Goal: Contribute content: Add original content to the website for others to see

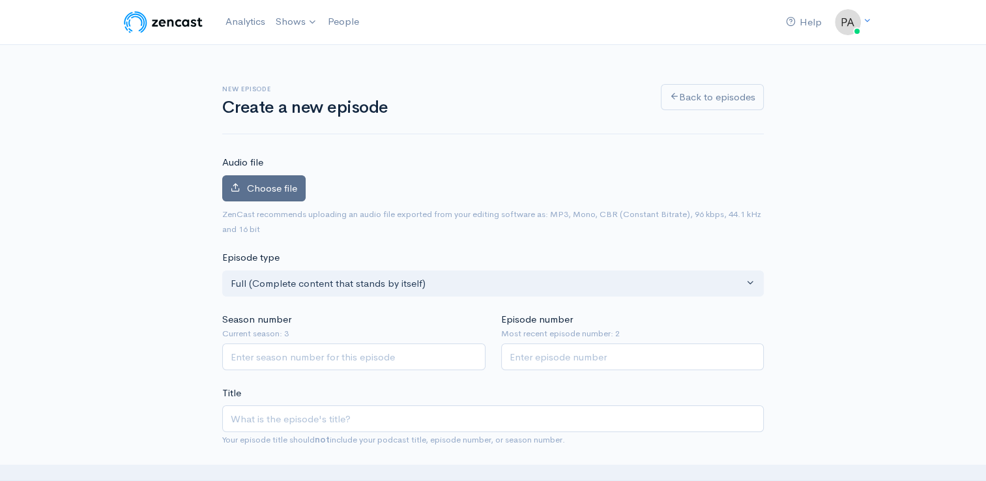
click at [282, 178] on label "Choose file" at bounding box center [263, 188] width 83 height 27
click at [0, 0] on input "Choose file" at bounding box center [0, 0] width 0 height 0
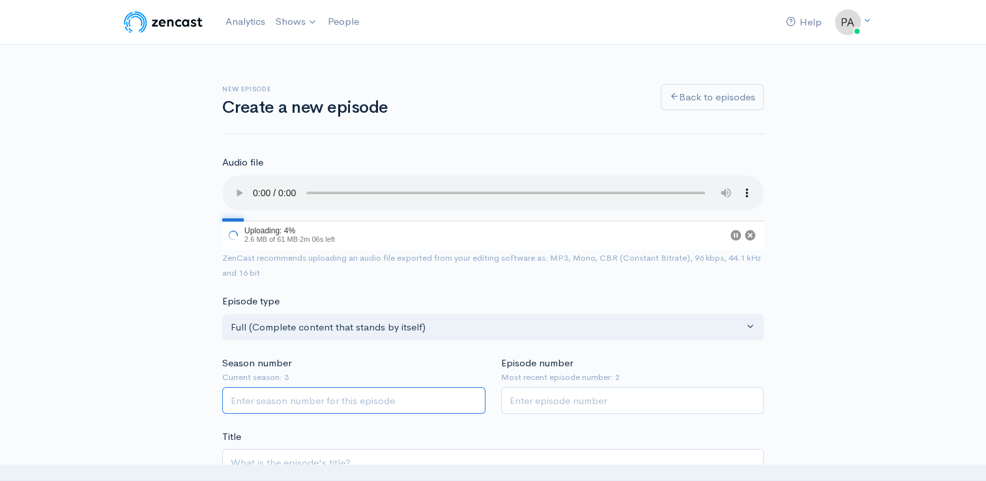
click at [291, 407] on input "Season number" at bounding box center [353, 400] width 263 height 27
type input "1"
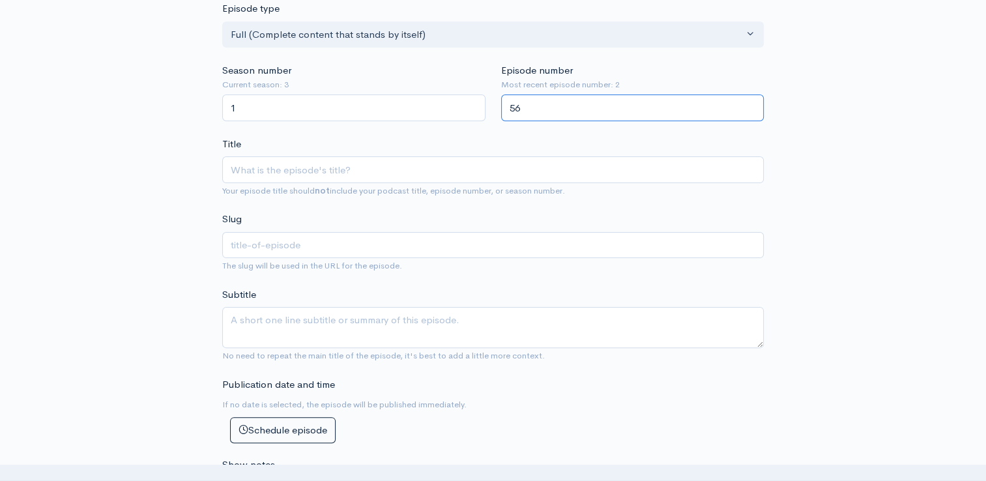
scroll to position [297, 0]
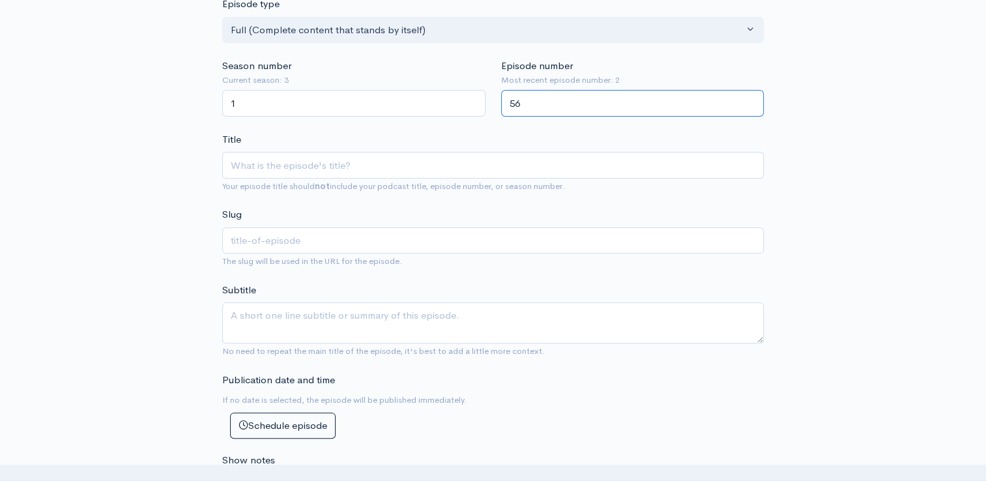
type input "56"
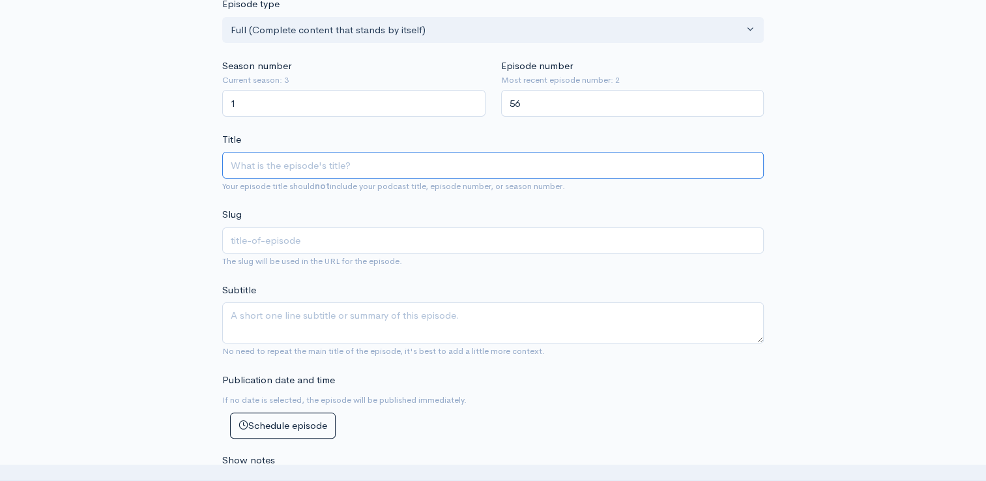
click at [302, 164] on input "Title" at bounding box center [493, 165] width 542 height 27
type input "T"
type input "t"
type input "Th"
type input "th"
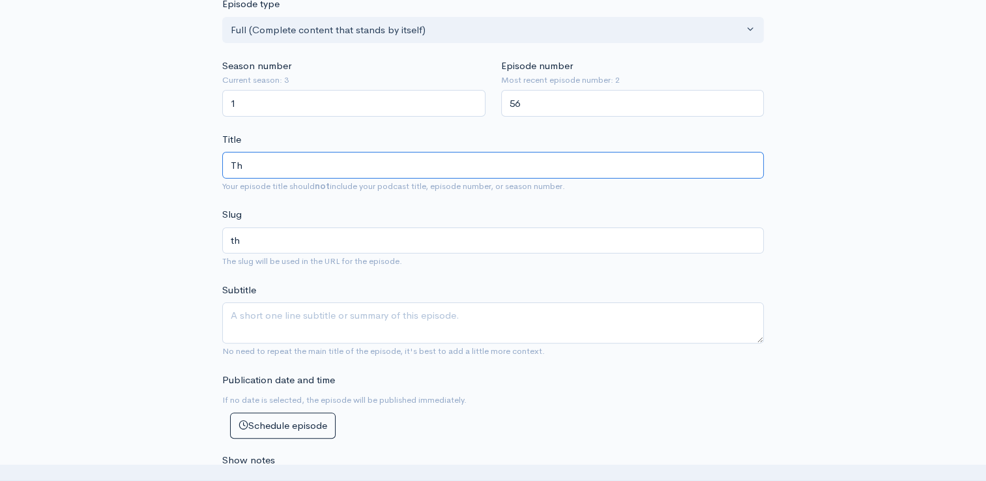
type input "The"
type input "the"
type input "The W"
type input "the-w"
type input "The Wir"
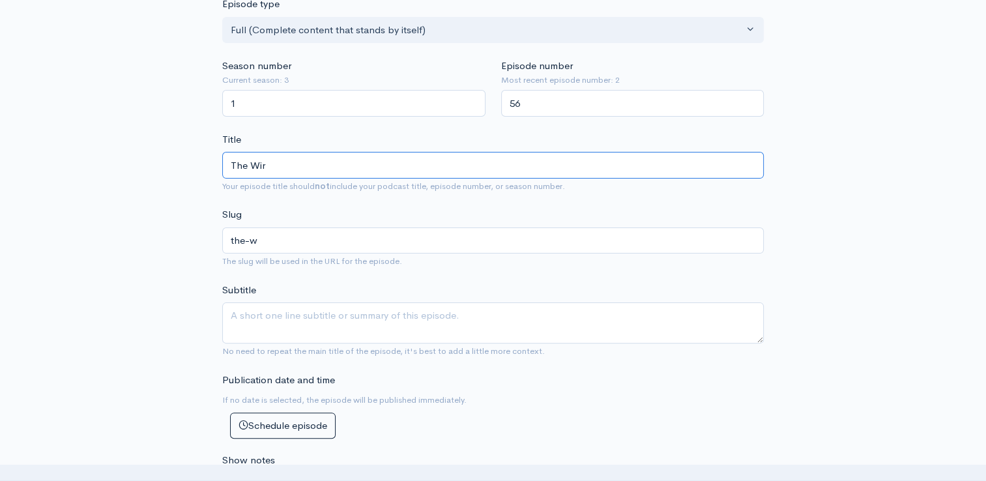
type input "the-wir"
type input "The Wire"
type input "the-wire"
type input "The Wire in"
type input "the-wire-in"
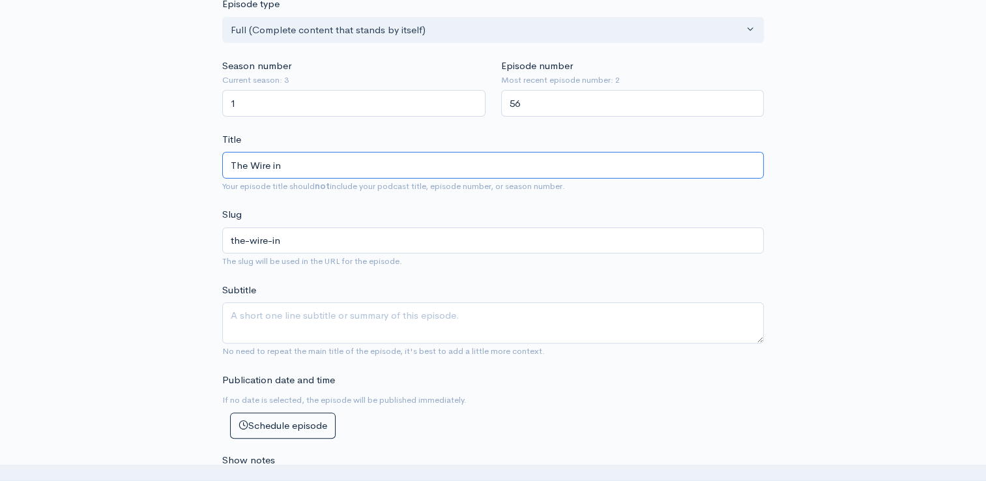
type input "The Wire in B"
type input "the-wire-in-b"
type input "The Wire in Bon"
type input "the-wire-in-bon"
type input "The Wire in Bond"
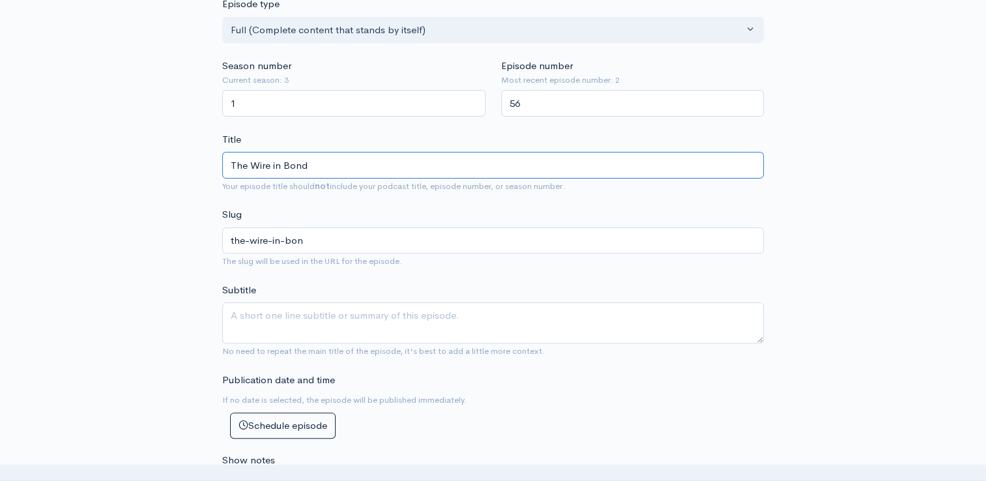
type input "the-wire-in-bond"
type input "The Wire in Bondi"
type input "the-wire-in-bondi"
type input "The Wire in Bondi (J"
type input "the-wire-in-bondi-j"
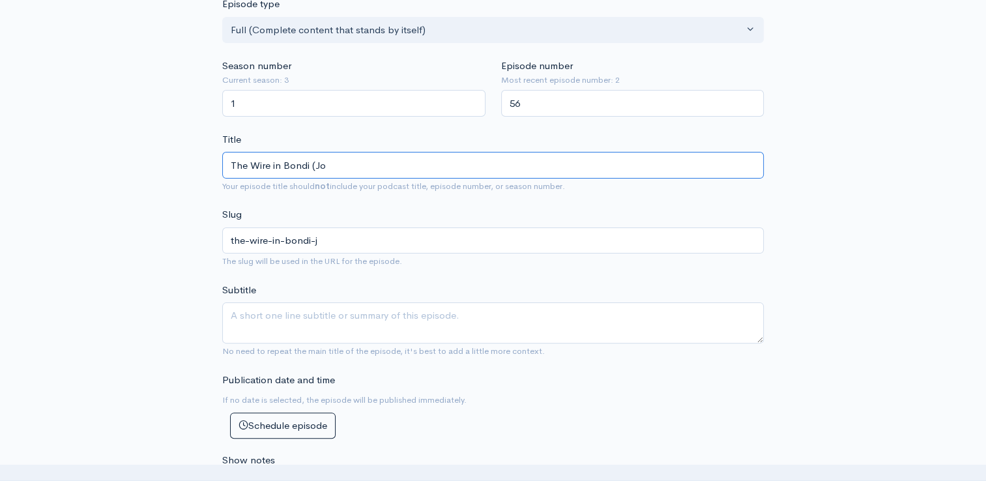
type input "The Wire in Bondi (Joh"
type input "the-wire-in-bondi-joh"
type input "The Wire in Bondi (John"
type input "the-wire-in-bondi-john"
type input "The Wire in Bondi (John B"
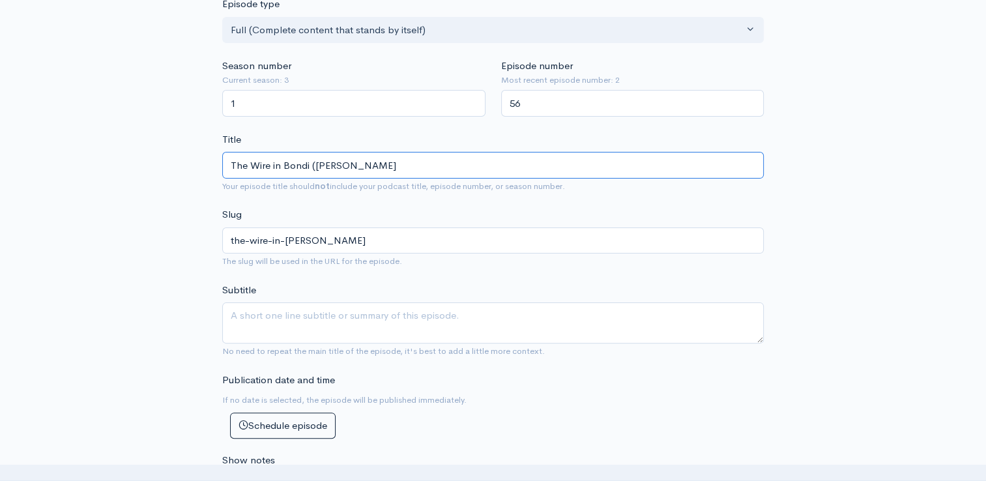
type input "the-wire-in-bondi-john-b"
type input "The Wire in Bondi (John Be"
type input "the-wire-in-bondi-john-be"
type input "The Wire in Bondi (John Bev"
type input "the-wire-in-bondi-john-bev"
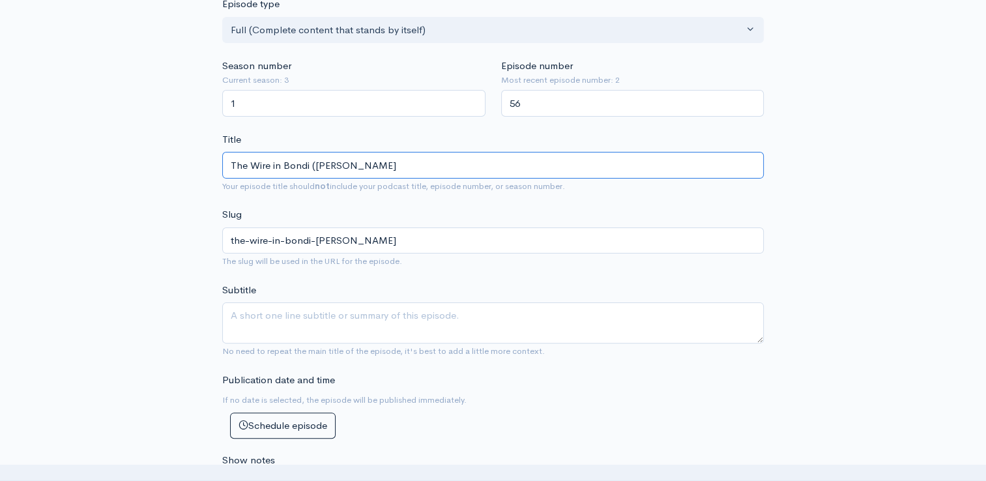
type input "The Wire in Bondi (John Bevan"
type input "the-wire-in-bondi-john-bevan"
type input "The Wire in Bondi ([PERSON_NAME])"
click at [275, 300] on div "Subtitle No need to repeat the main title of the episode, it's best to add a li…" at bounding box center [493, 322] width 542 height 76
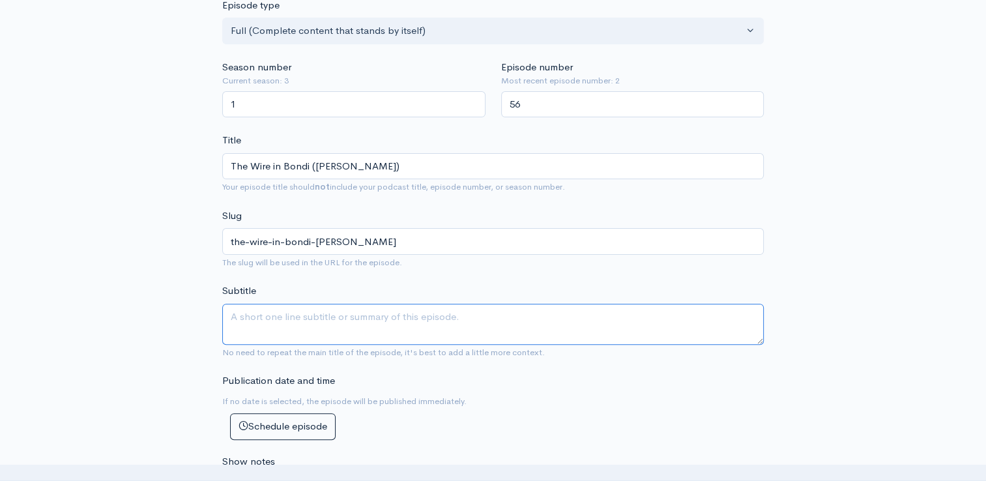
click at [263, 313] on textarea "Subtitle" at bounding box center [493, 324] width 542 height 41
type textarea "I"
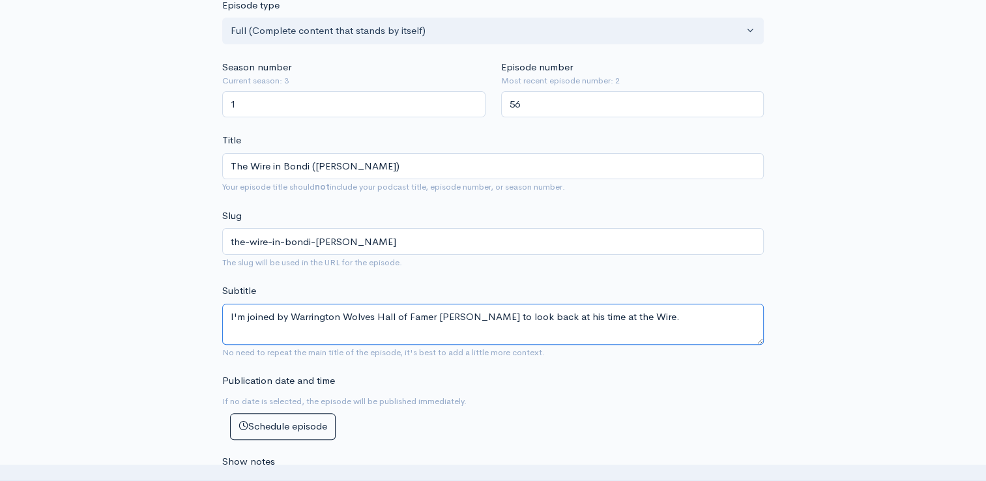
drag, startPoint x: 679, startPoint y: 321, endPoint x: 123, endPoint y: 284, distance: 557.9
click at [123, 284] on div "New episode Create a new episode Back to episodes Audio file Choose file The Wi…" at bounding box center [493, 439] width 743 height 1440
click at [682, 330] on textarea "I'm joined by Warrington Wolves Hall of Famer John Bevan to look back at his ti…" at bounding box center [493, 324] width 542 height 41
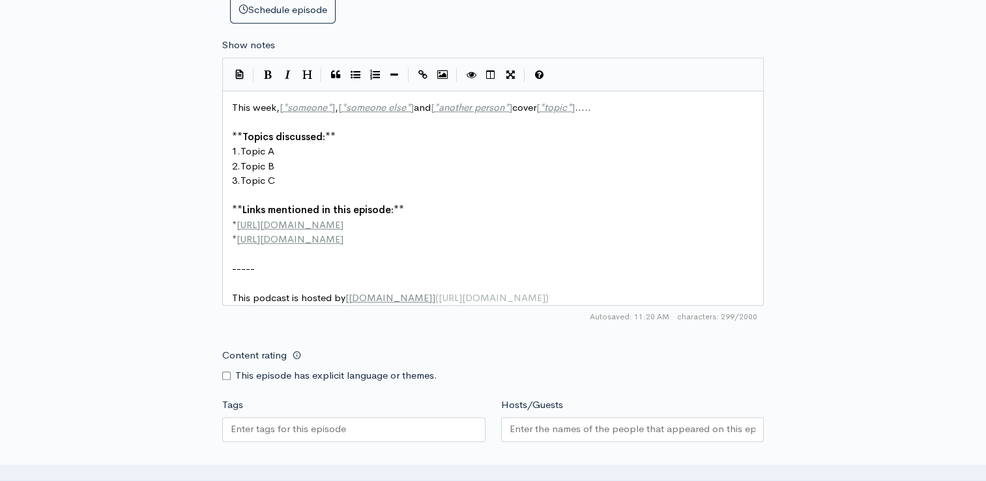
scroll to position [744, 0]
type textarea "I'm joined by Warrington Wolves Hall of Famer John Bevan to look back at his ti…"
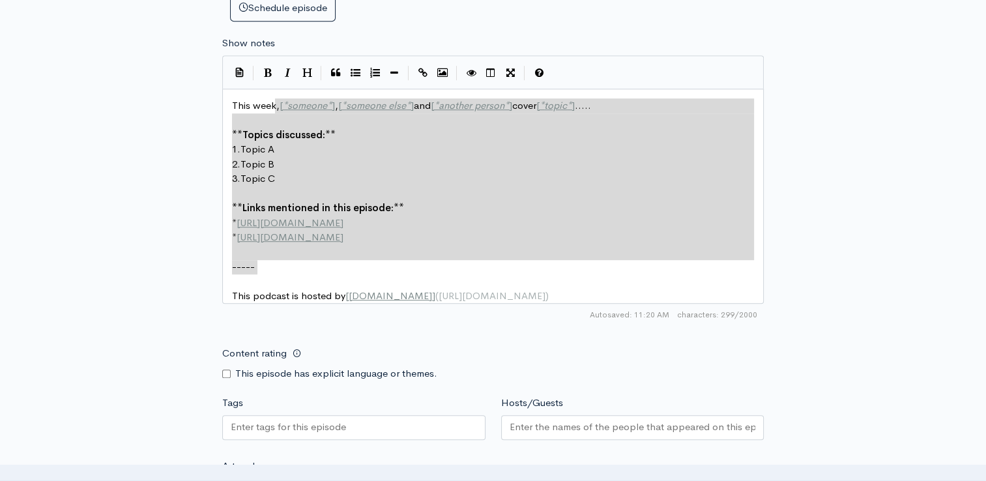
type textarea "[*someone*], [*someone else*] and [*another person*] cover [*topic*]..... **Top…"
drag, startPoint x: 276, startPoint y: 268, endPoint x: 279, endPoint y: 104, distance: 164.3
paste textarea
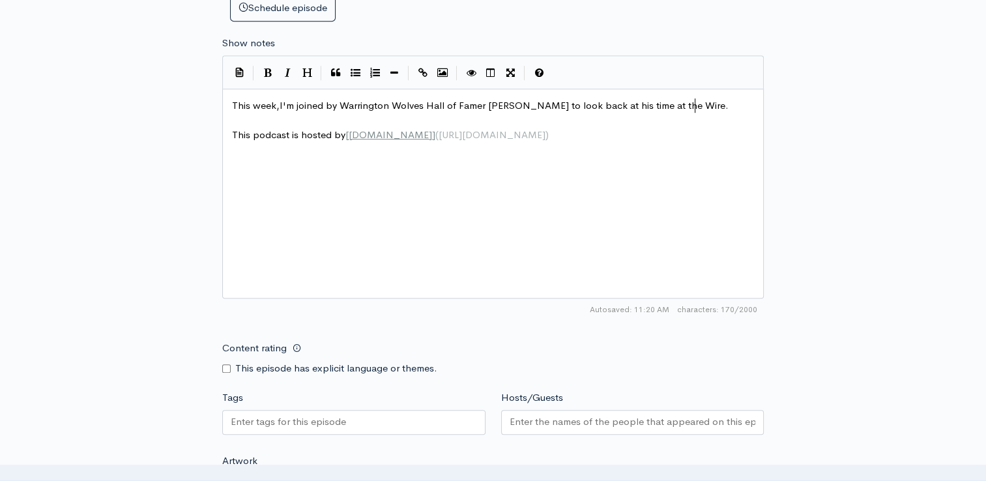
click at [279, 102] on span "This week,I'm joined by Warrington Wolves Hall of Famer John Bevan to look back…" at bounding box center [480, 105] width 497 height 12
click at [730, 105] on pre "This week, I'm joined by Warrington Wolves Hall of Famer John Bevan to look bac…" at bounding box center [497, 105] width 537 height 15
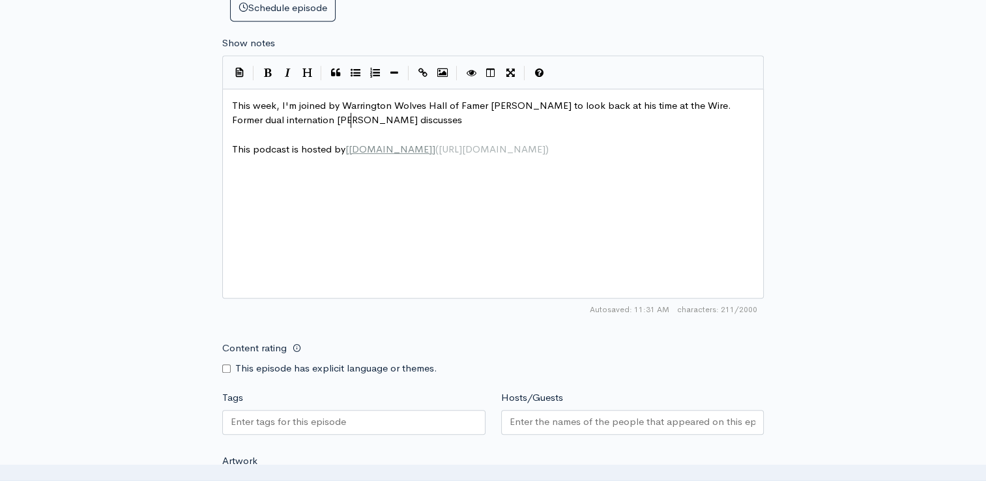
scroll to position [5, 175]
type textarea "Former dual internation John discusses his move from Rugby Union to Warrington …"
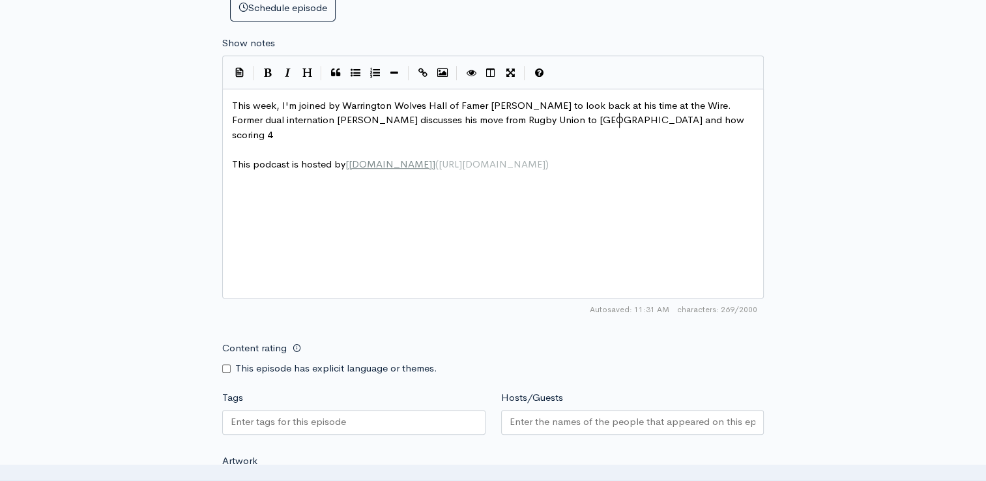
type textarea "and how scoring 4 G"
type textarea "against Leigh put him on tr"
type textarea "he path to bevo"
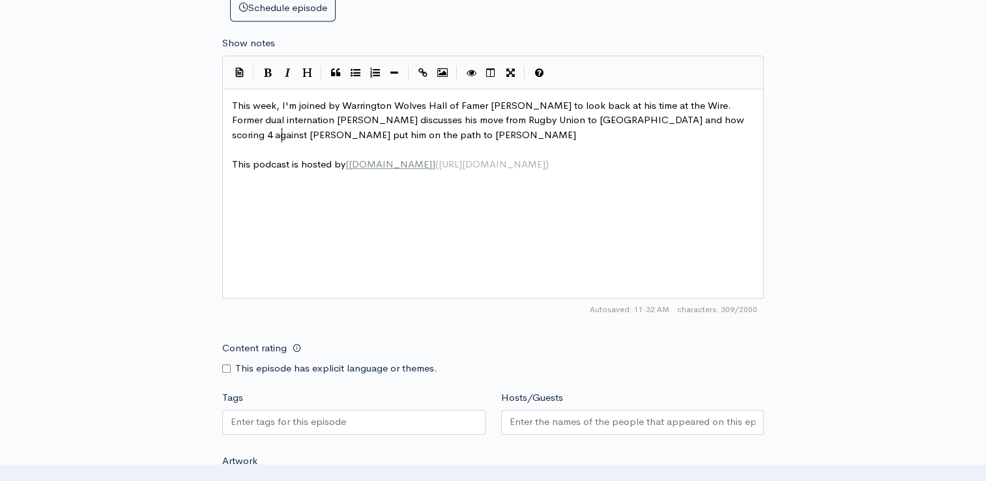
type textarea "c"
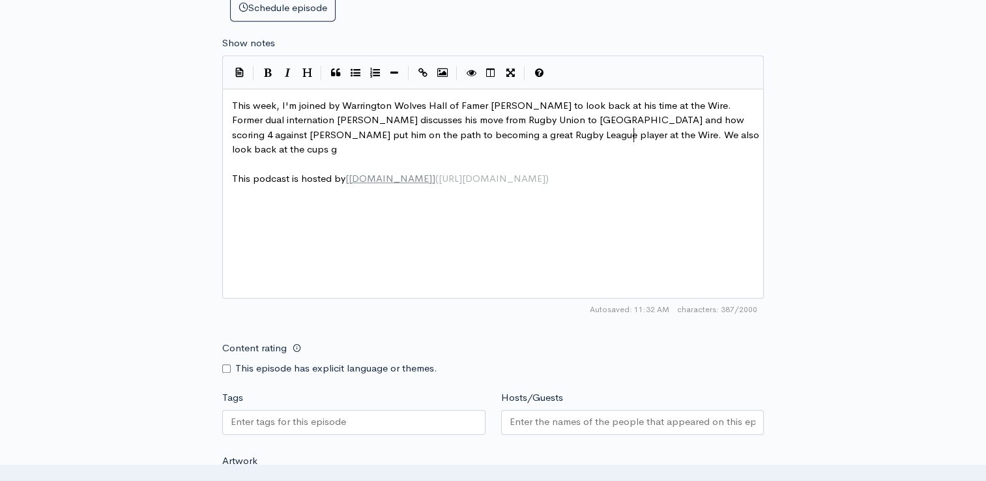
type textarea "coming a great Rugby League player at the Wire. We also look back at the cups ge"
type textarea "he wo"
type textarea "n during his time there and find out why t"
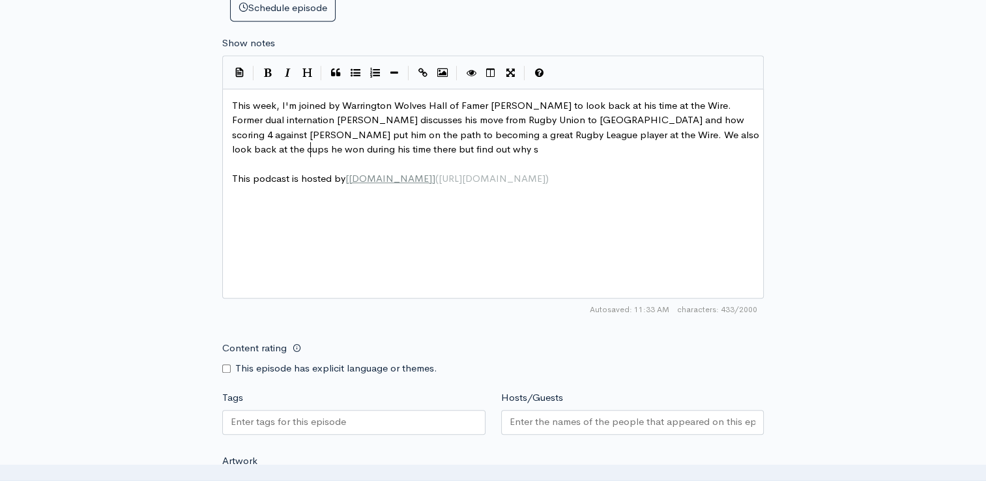
type textarea "but find out why sc"
type textarea "uch a goo"
type textarea "d team didn;t"
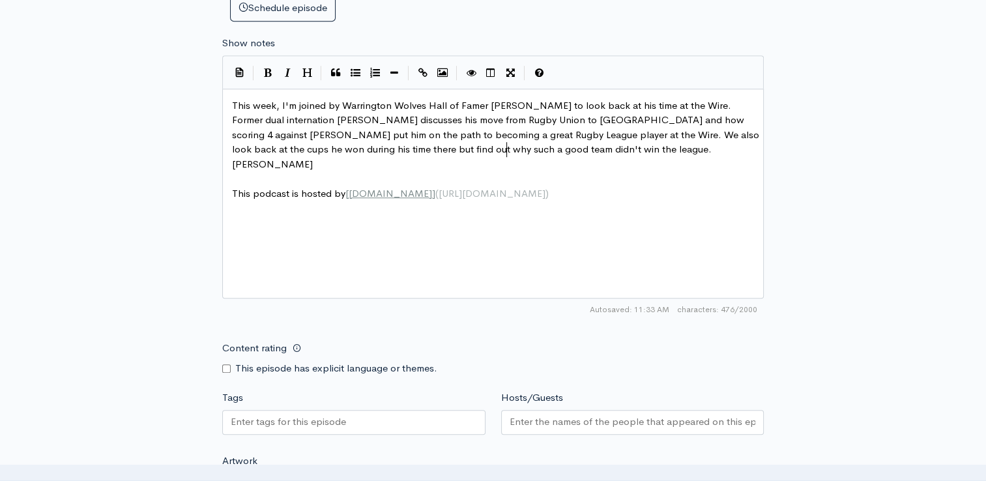
scroll to position [5, 102]
type textarea "'t win the league. John tells us about the grwat pl"
type textarea "e"
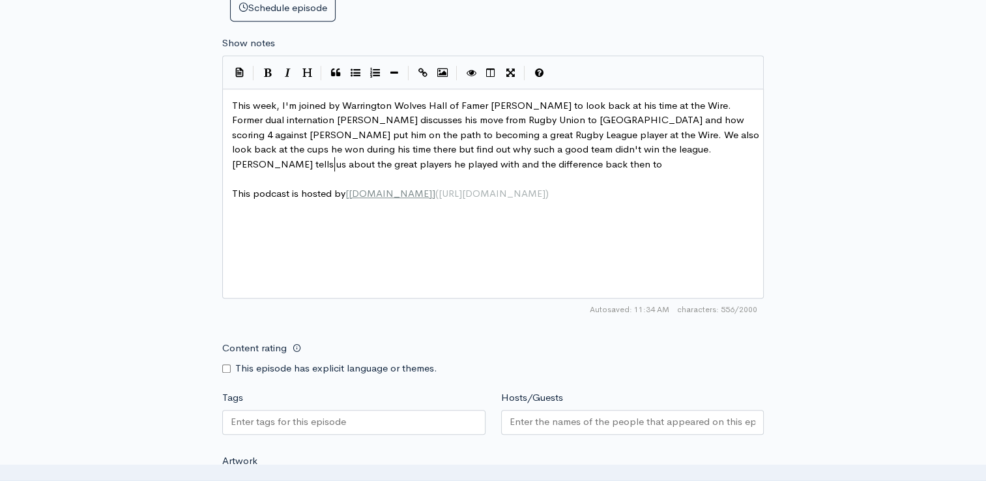
scroll to position [5, 256]
type textarea "eat players he played with and the difference back then to how it is now"
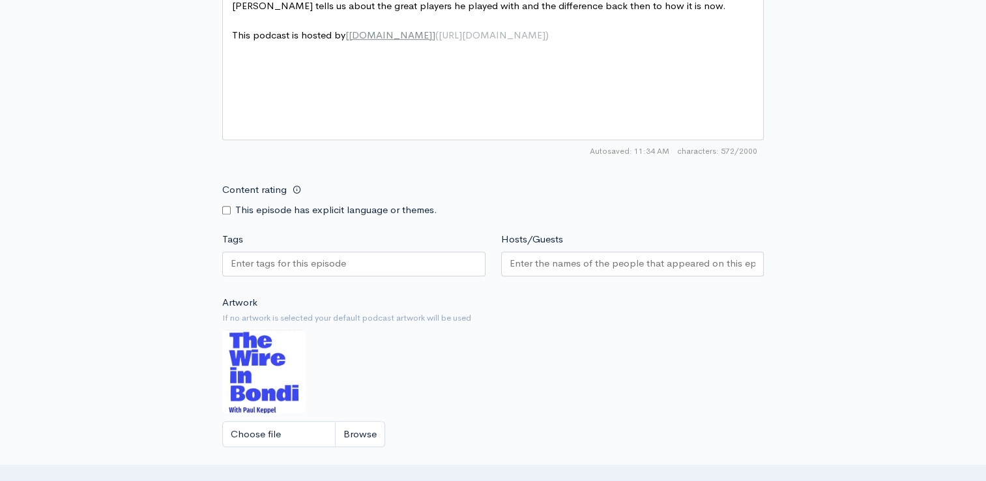
scroll to position [913, 0]
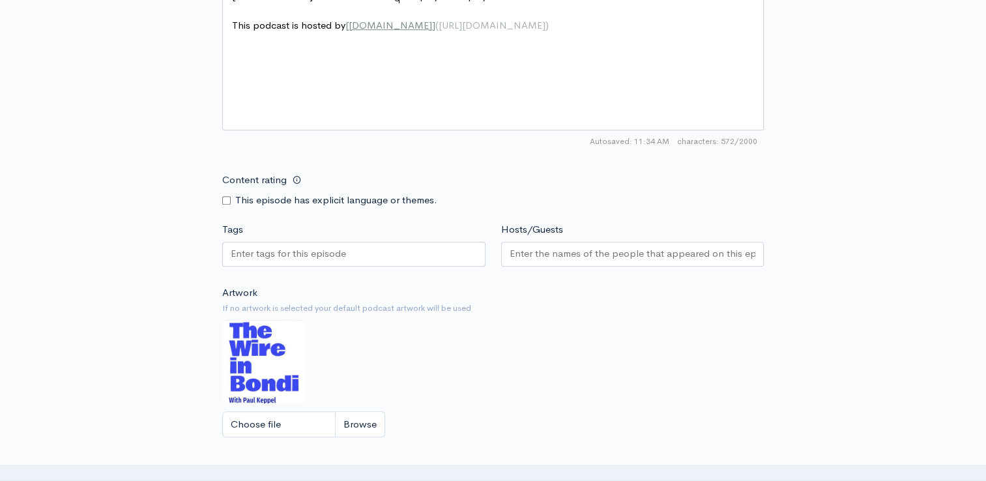
type textarea "."
click at [373, 262] on div at bounding box center [353, 254] width 263 height 25
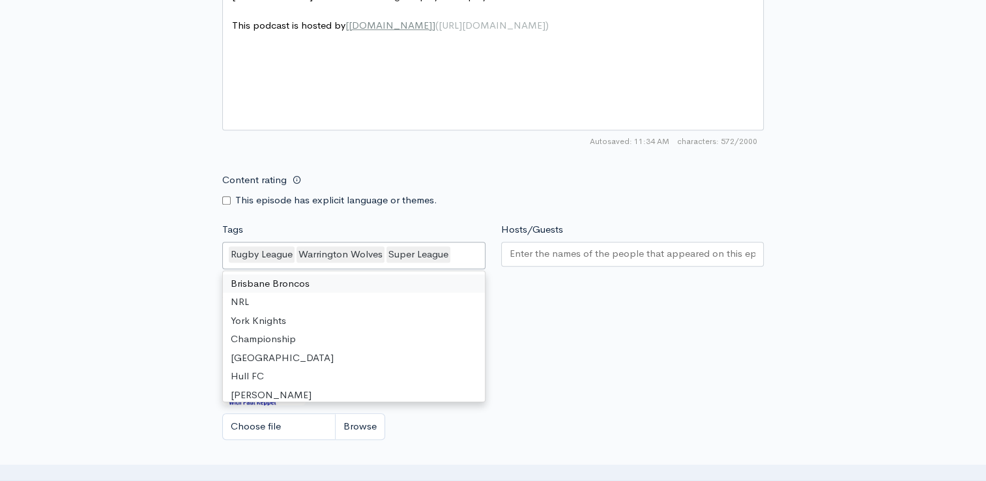
click at [639, 242] on div at bounding box center [632, 254] width 263 height 25
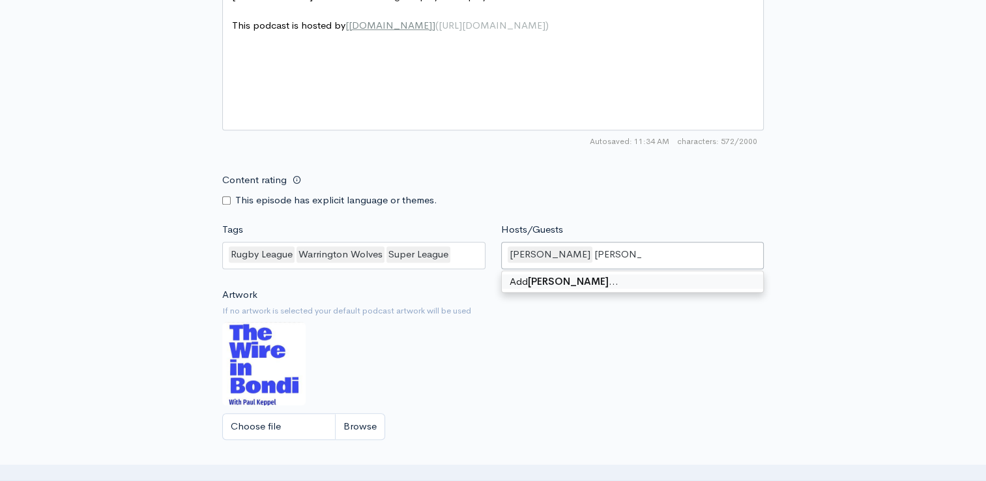
type input "John Bevan"
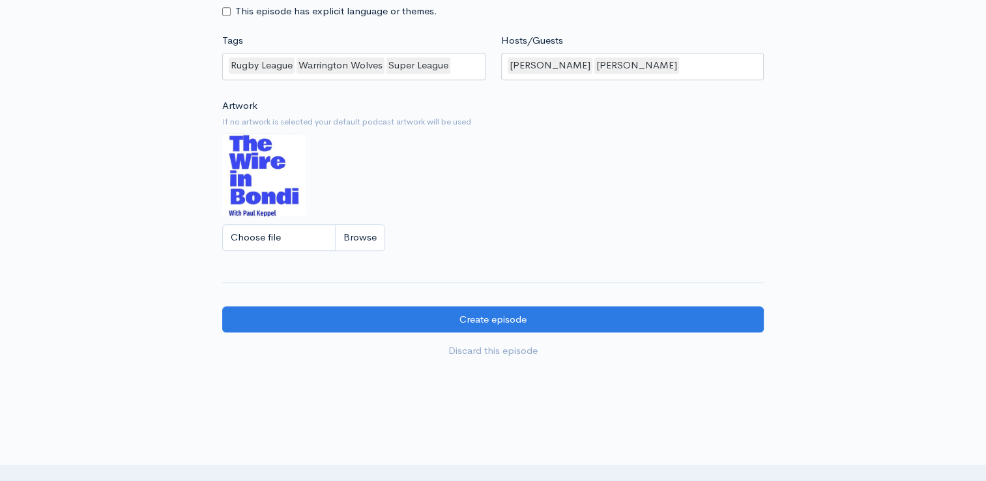
scroll to position [1166, 0]
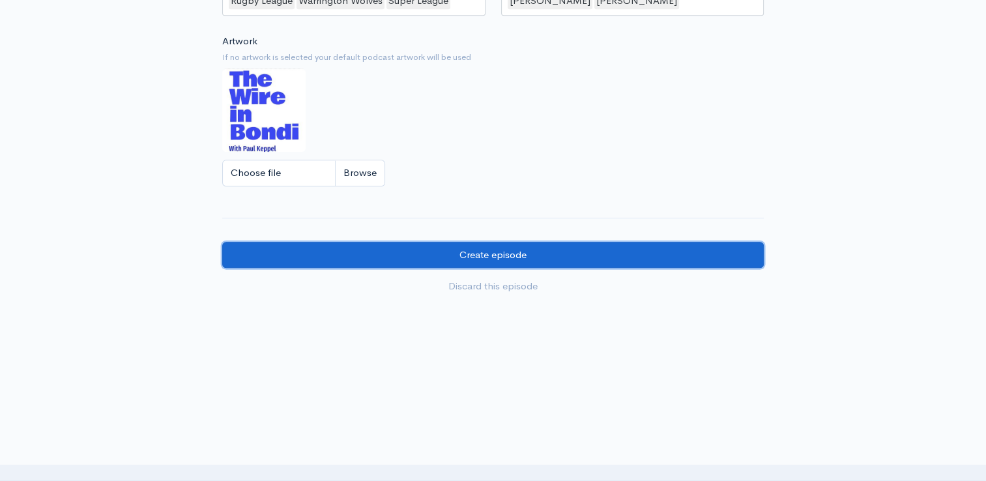
click at [647, 255] on input "Create episode" at bounding box center [493, 255] width 542 height 27
